Goal: Information Seeking & Learning: Check status

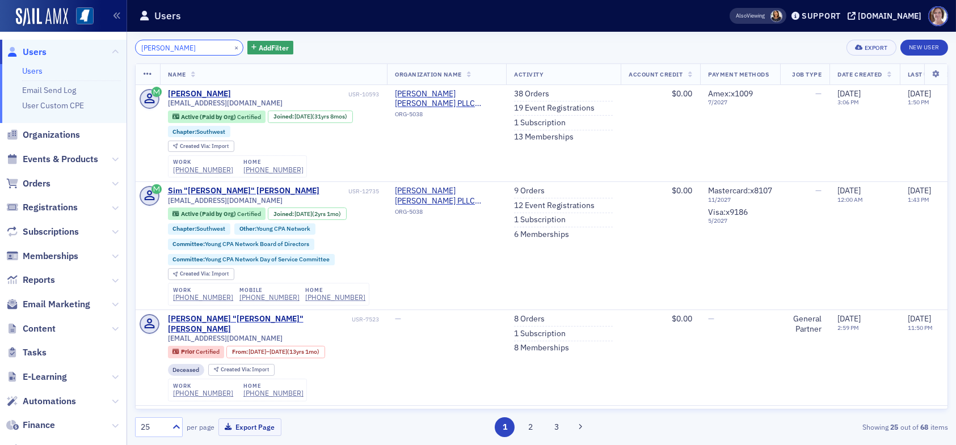
drag, startPoint x: 194, startPoint y: 48, endPoint x: 0, endPoint y: 69, distance: 195.2
click at [0, 69] on div "Users Users Email Send Log User Custom CPE Organizations Events & Products Orde…" at bounding box center [478, 222] width 956 height 445
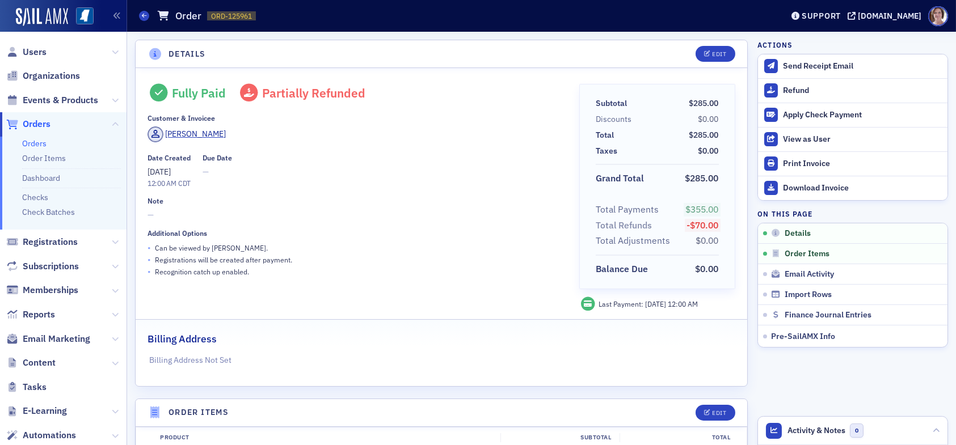
scroll to position [284, 0]
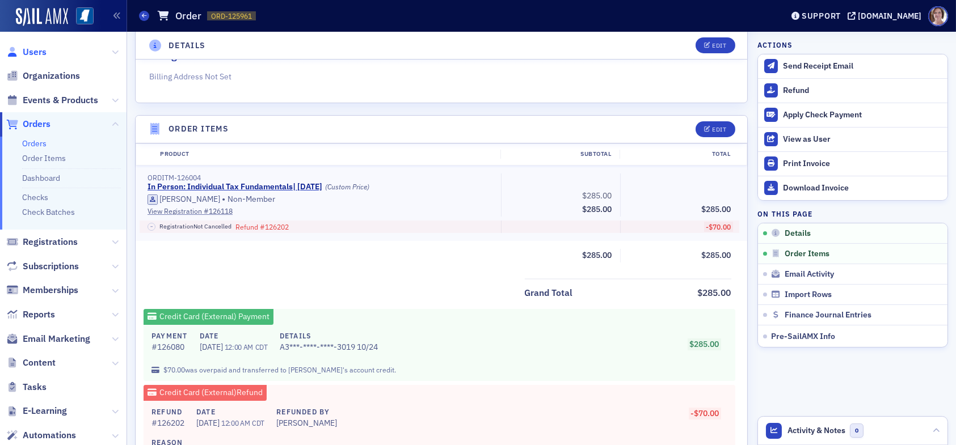
click at [40, 52] on span "Users" at bounding box center [35, 52] width 24 height 12
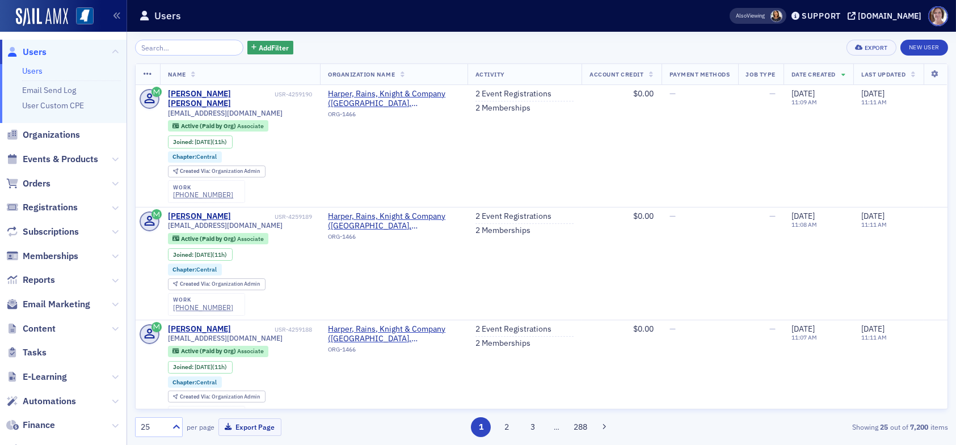
click at [181, 45] on input "search" at bounding box center [189, 48] width 108 height 16
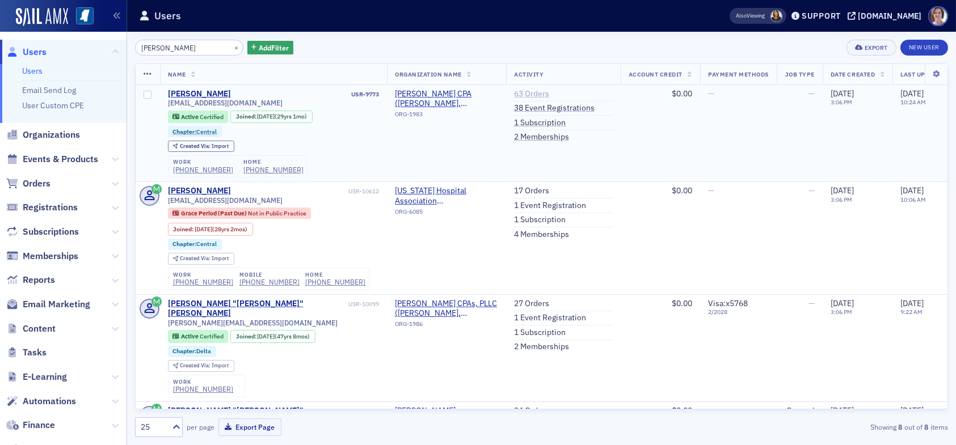
type input "[PERSON_NAME]"
click at [525, 95] on link "63 Orders" at bounding box center [531, 94] width 35 height 10
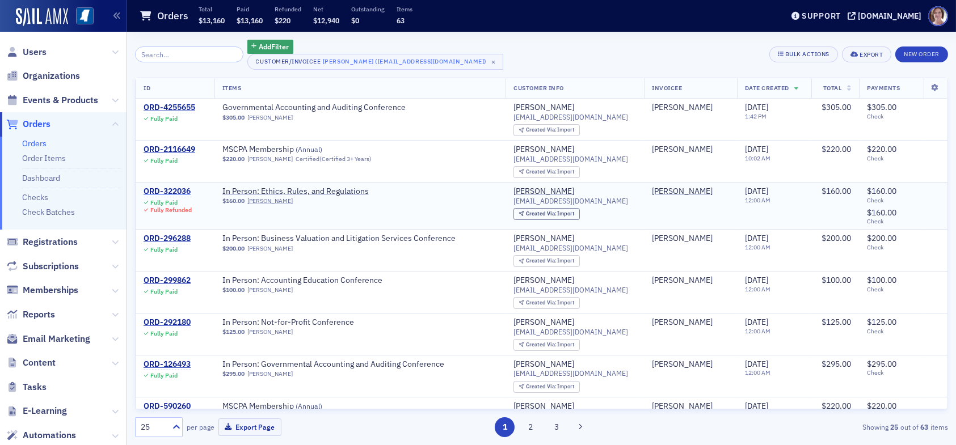
click at [176, 187] on div "ORD-322036" at bounding box center [168, 192] width 48 height 10
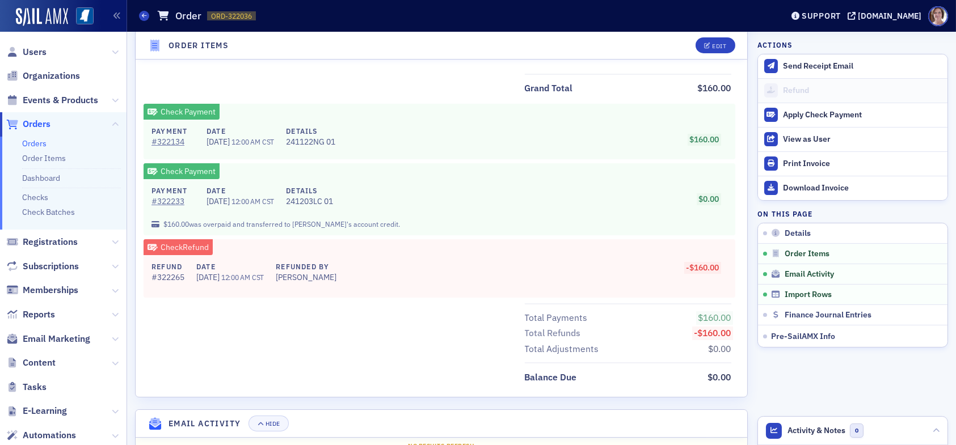
scroll to position [705, 0]
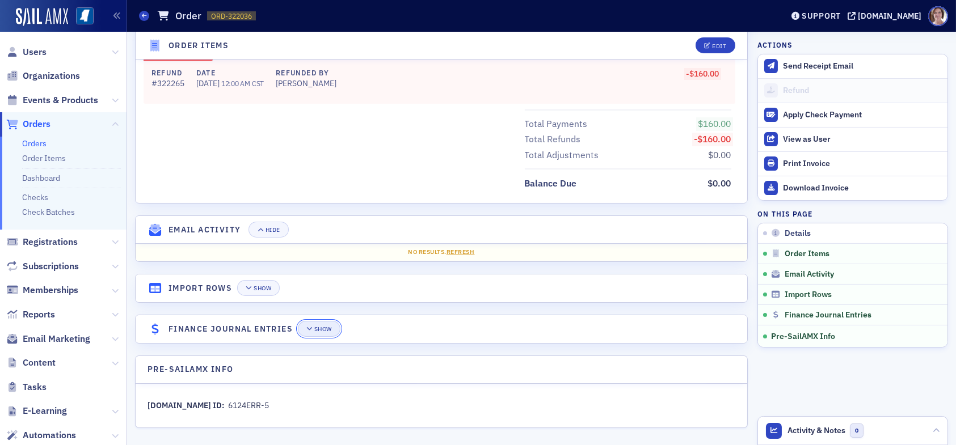
click at [315, 329] on div "Show" at bounding box center [323, 329] width 18 height 6
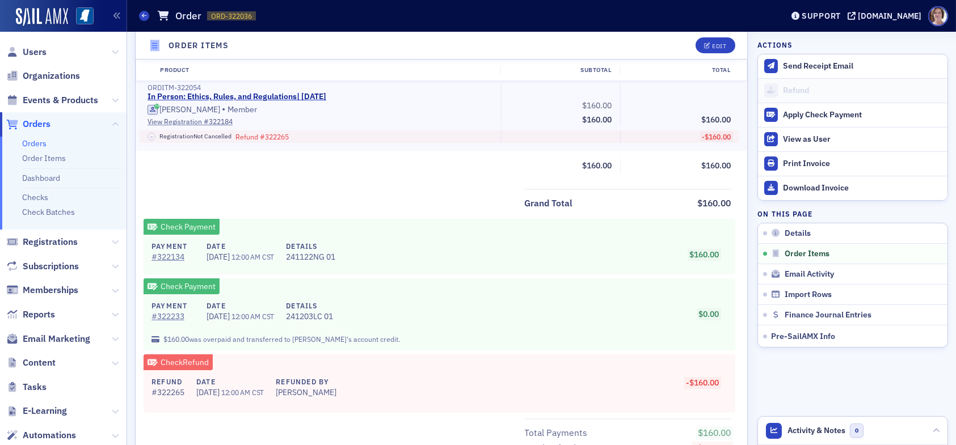
scroll to position [397, 0]
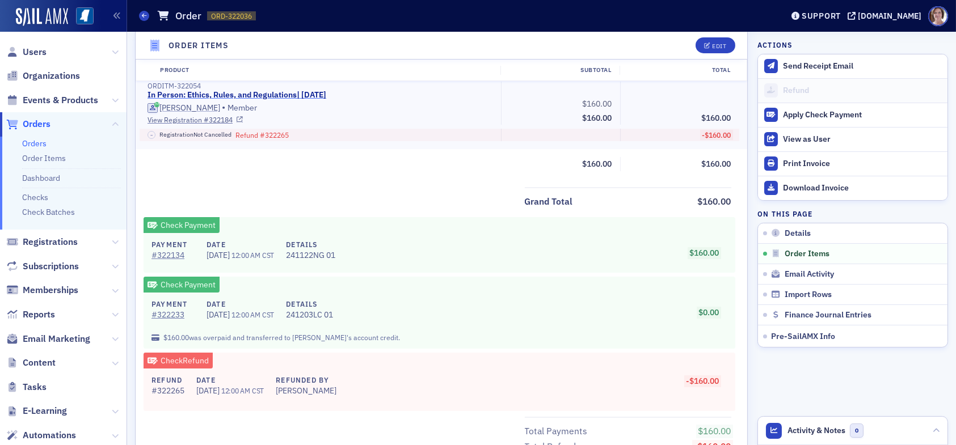
click at [279, 91] on link "In Person: Ethics, Rules, and Regulations | [DATE]" at bounding box center [237, 95] width 179 height 10
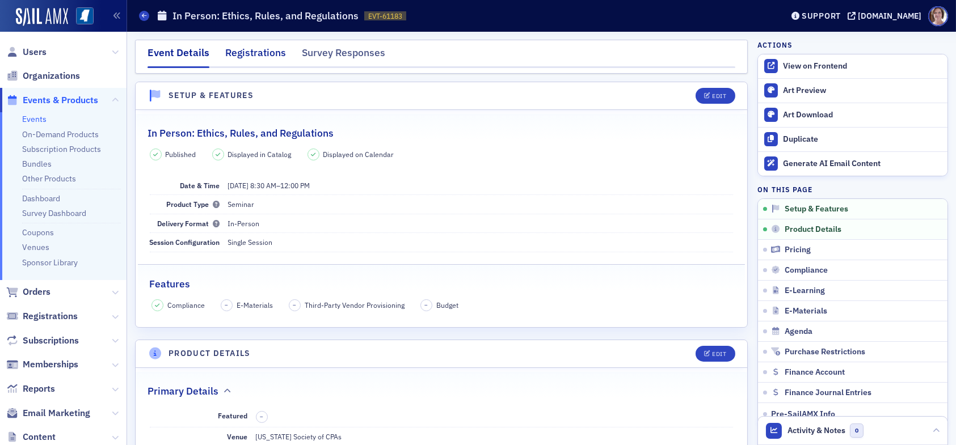
click at [267, 50] on div "Registrations" at bounding box center [255, 55] width 61 height 21
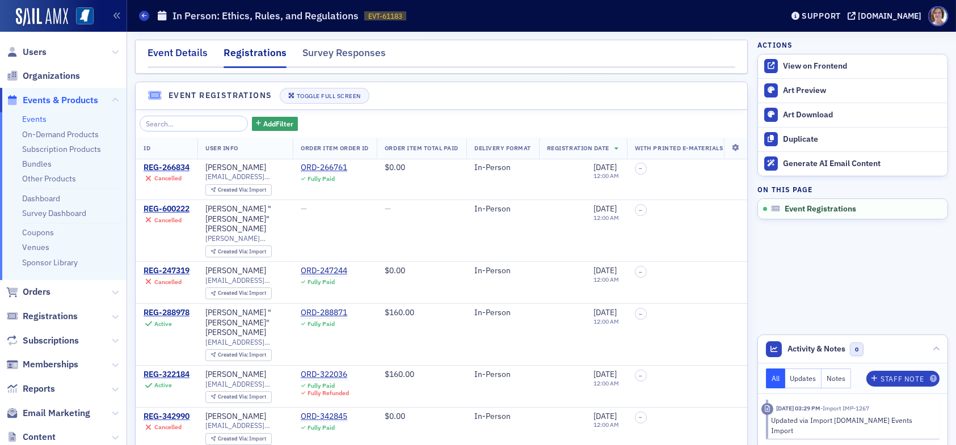
click at [184, 48] on div "Event Details" at bounding box center [178, 55] width 60 height 21
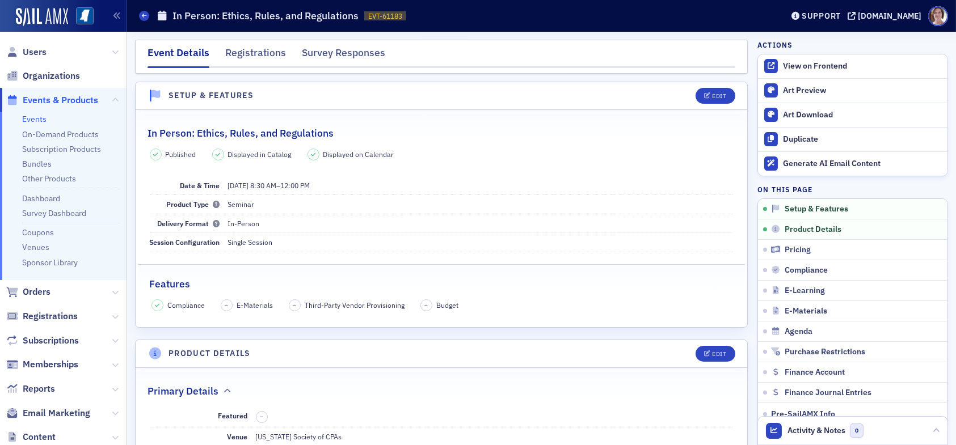
click at [77, 102] on span "Events & Products" at bounding box center [60, 100] width 75 height 12
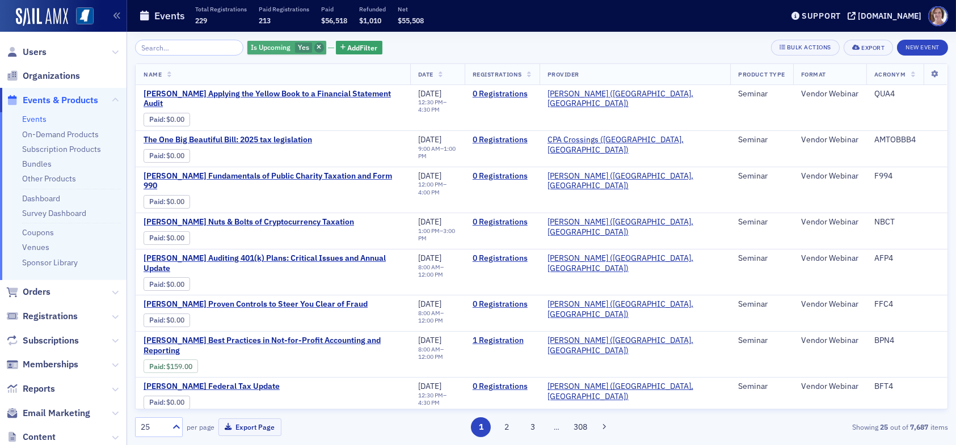
click at [317, 47] on icon "button" at bounding box center [319, 48] width 5 height 6
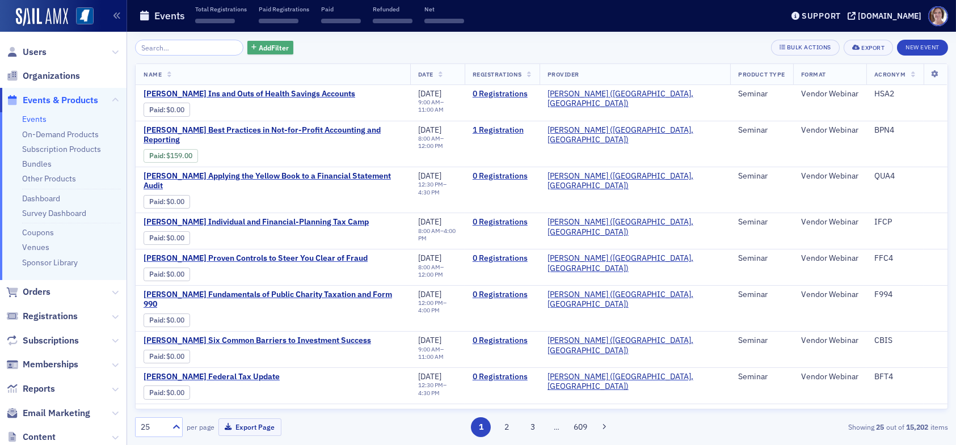
click at [267, 47] on span "Add Filter" at bounding box center [274, 48] width 30 height 10
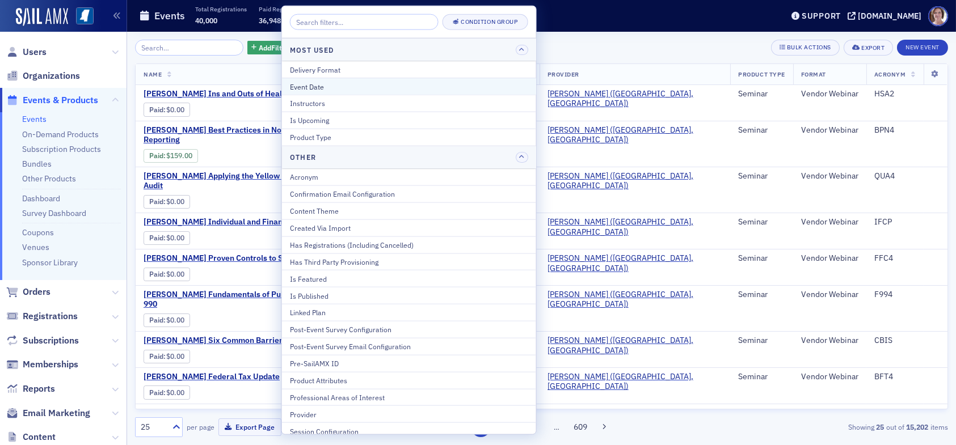
click at [326, 85] on div "Event Date" at bounding box center [409, 86] width 238 height 10
select select "8"
select select "2025"
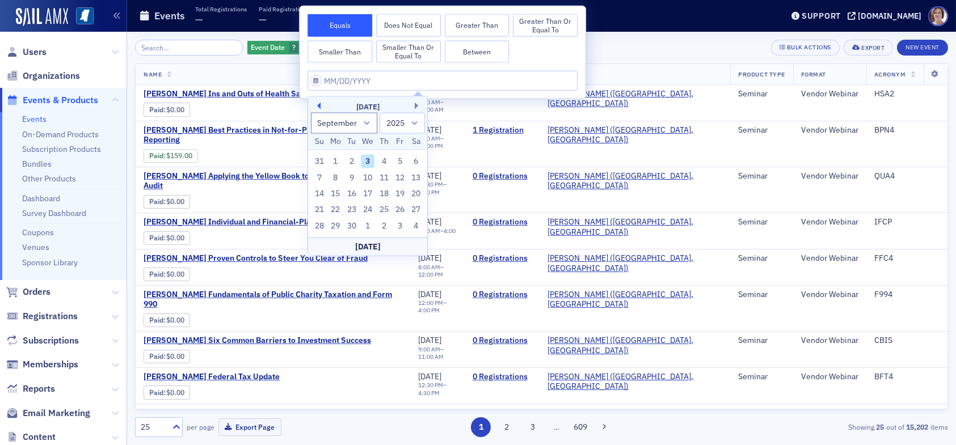
click at [316, 106] on button "Previous Month" at bounding box center [317, 106] width 7 height 7
click at [316, 105] on button "Previous Month" at bounding box center [317, 106] width 7 height 7
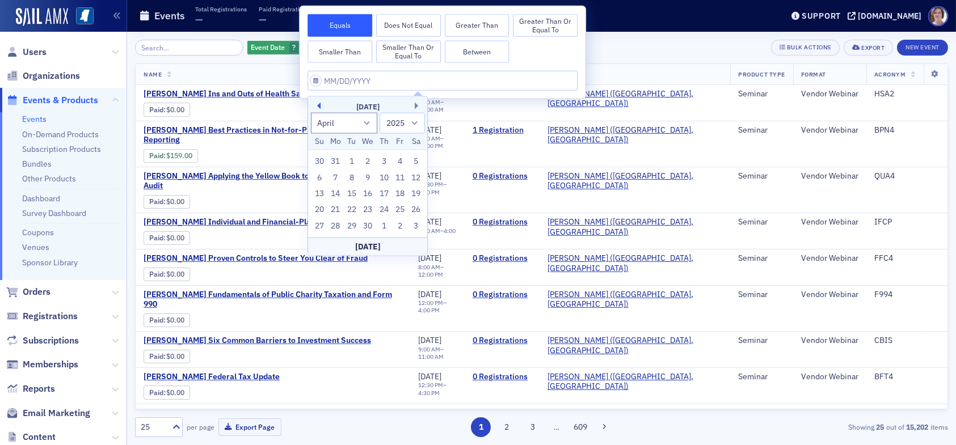
click at [316, 105] on button "Previous Month" at bounding box center [317, 106] width 7 height 7
click at [317, 105] on button "Previous Month" at bounding box center [317, 106] width 7 height 7
select select "11"
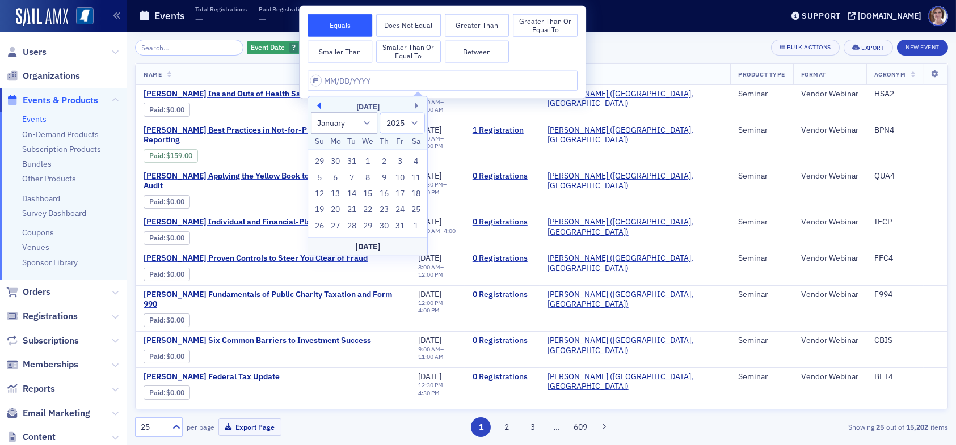
select select "2024"
click at [335, 161] on div "2" at bounding box center [336, 162] width 14 height 14
type input "12/02/2024"
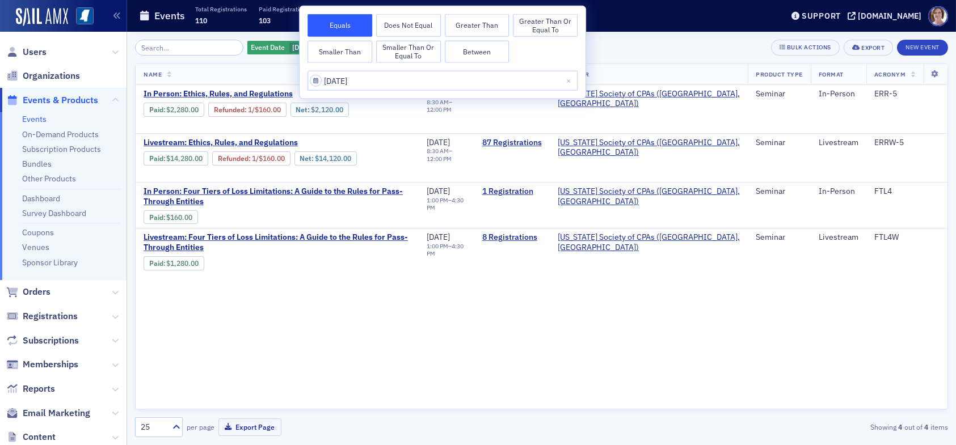
click at [616, 45] on div "Event Date 12/2/2024 Add Filter Bulk Actions Export New Event" at bounding box center [541, 48] width 813 height 16
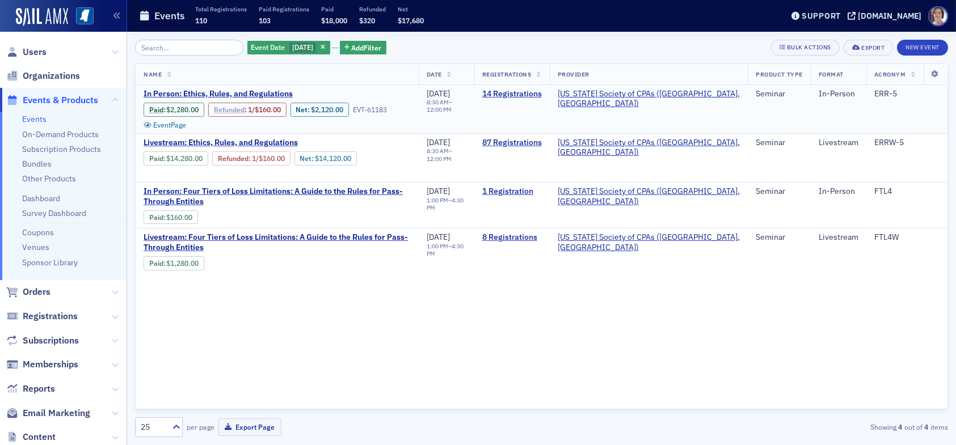
click at [234, 108] on link "Refunded" at bounding box center [229, 110] width 31 height 9
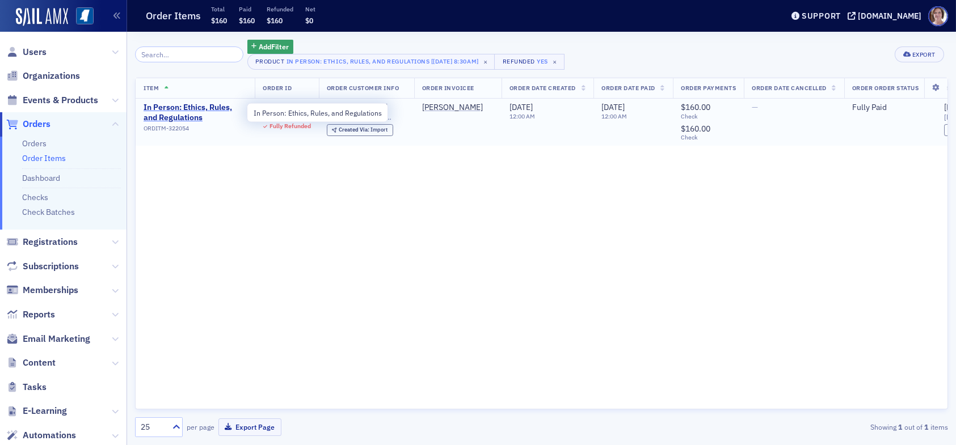
click at [181, 116] on span "In Person: Ethics, Rules, and Regulations" at bounding box center [195, 113] width 103 height 20
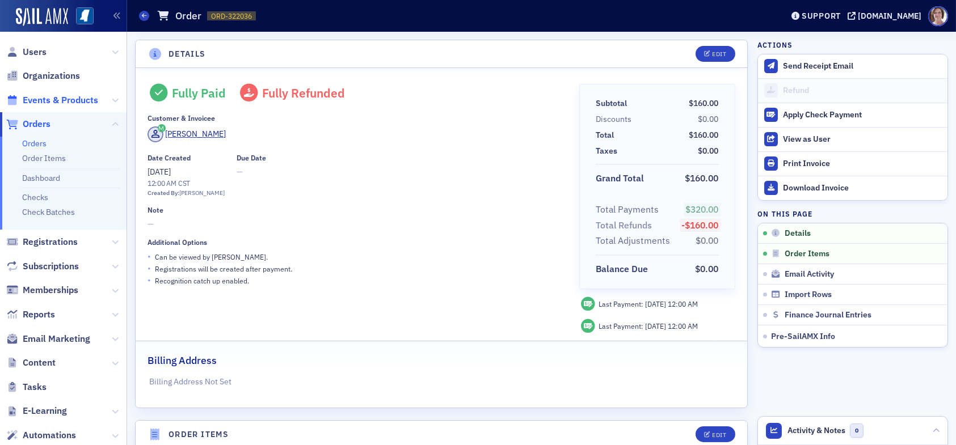
click at [50, 96] on span "Events & Products" at bounding box center [63, 100] width 127 height 24
click at [48, 102] on span "Events & Products" at bounding box center [60, 100] width 75 height 12
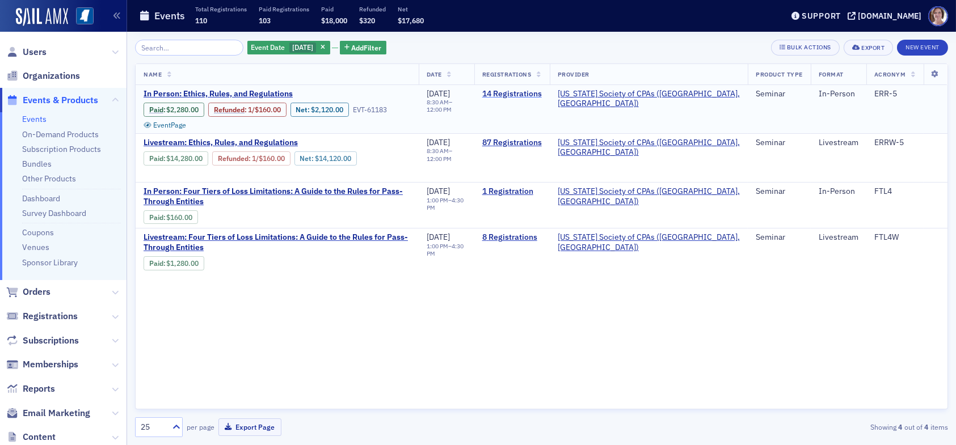
click at [542, 94] on link "14 Registrations" at bounding box center [512, 94] width 60 height 10
